Goal: Task Accomplishment & Management: Complete application form

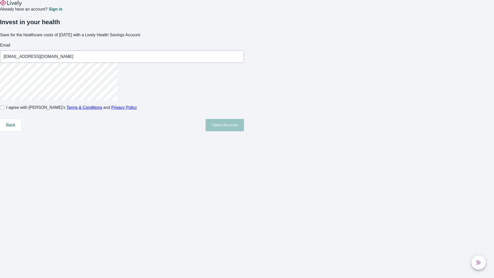
click at [4, 110] on input "I agree with Lively’s Terms & Conditions and Privacy Policy" at bounding box center [2, 108] width 4 height 4
checkbox input "true"
click at [244, 131] on button "Open Account" at bounding box center [225, 125] width 38 height 12
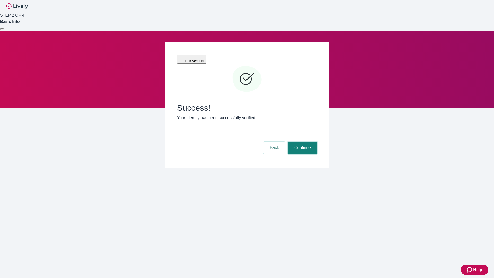
click at [302, 142] on button "Continue" at bounding box center [302, 148] width 29 height 12
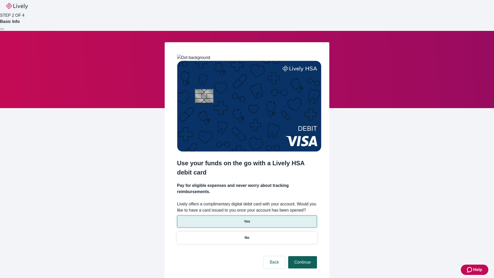
click at [247, 219] on p "Yes" at bounding box center [247, 221] width 6 height 5
click at [302, 256] on button "Continue" at bounding box center [302, 262] width 29 height 12
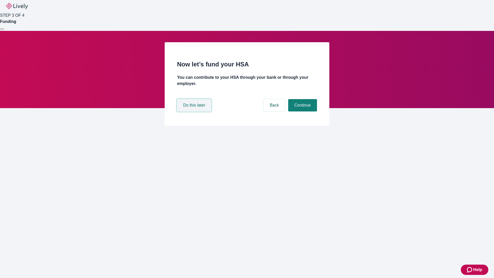
click at [195, 112] on button "Do this later" at bounding box center [194, 105] width 34 height 12
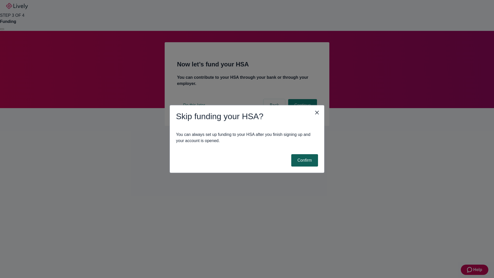
click at [304, 160] on button "Confirm" at bounding box center [304, 160] width 27 height 12
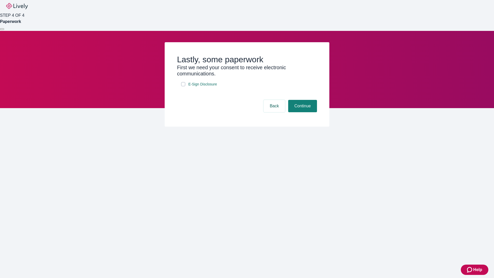
click at [183, 86] on input "E-Sign Disclosure" at bounding box center [183, 84] width 4 height 4
checkbox input "true"
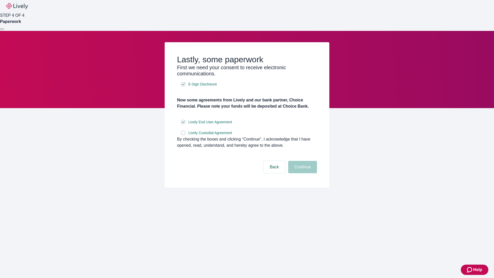
click at [183, 135] on input "Lively Custodial Agreement" at bounding box center [183, 133] width 4 height 4
checkbox input "true"
click at [302, 173] on button "Continue" at bounding box center [302, 167] width 29 height 12
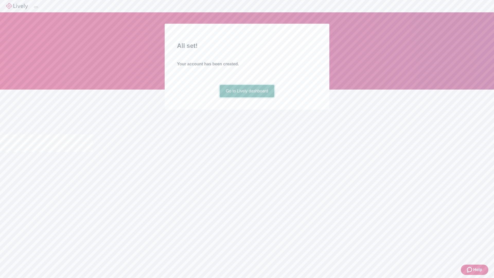
click at [247, 97] on link "Go to Lively dashboard" at bounding box center [247, 91] width 55 height 12
